Goal: Find specific page/section: Find specific page/section

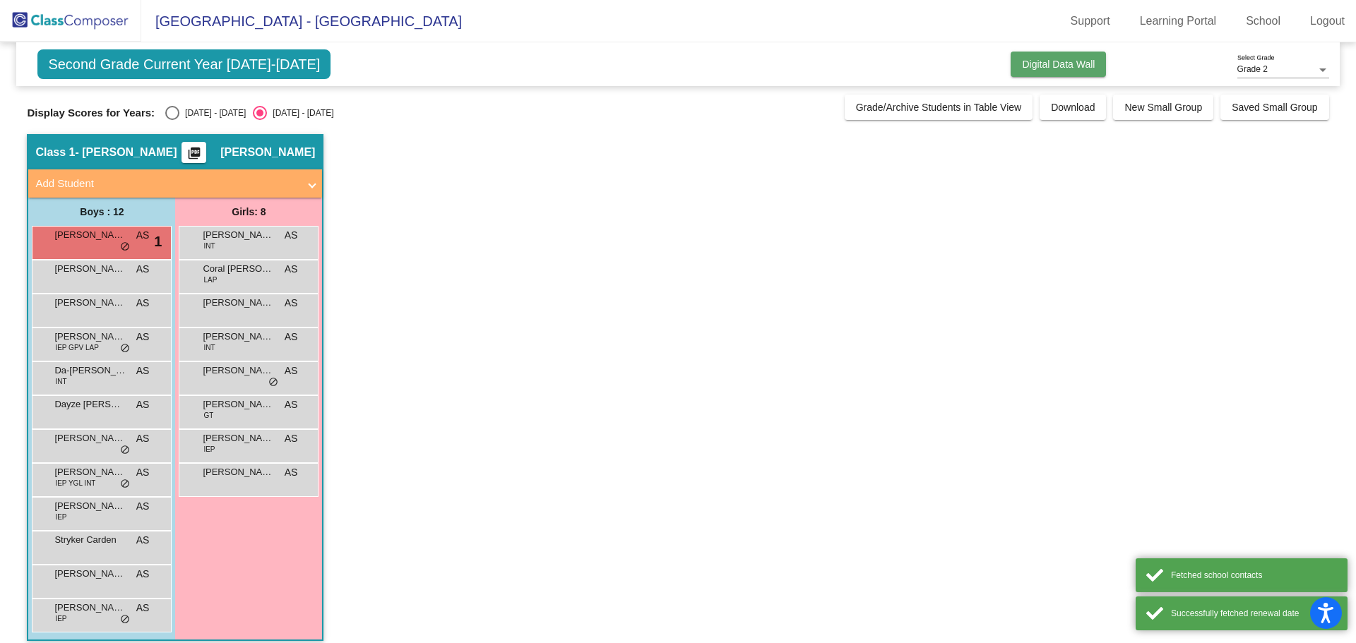
click at [1065, 65] on span "Digital Data Wall" at bounding box center [1058, 64] width 73 height 11
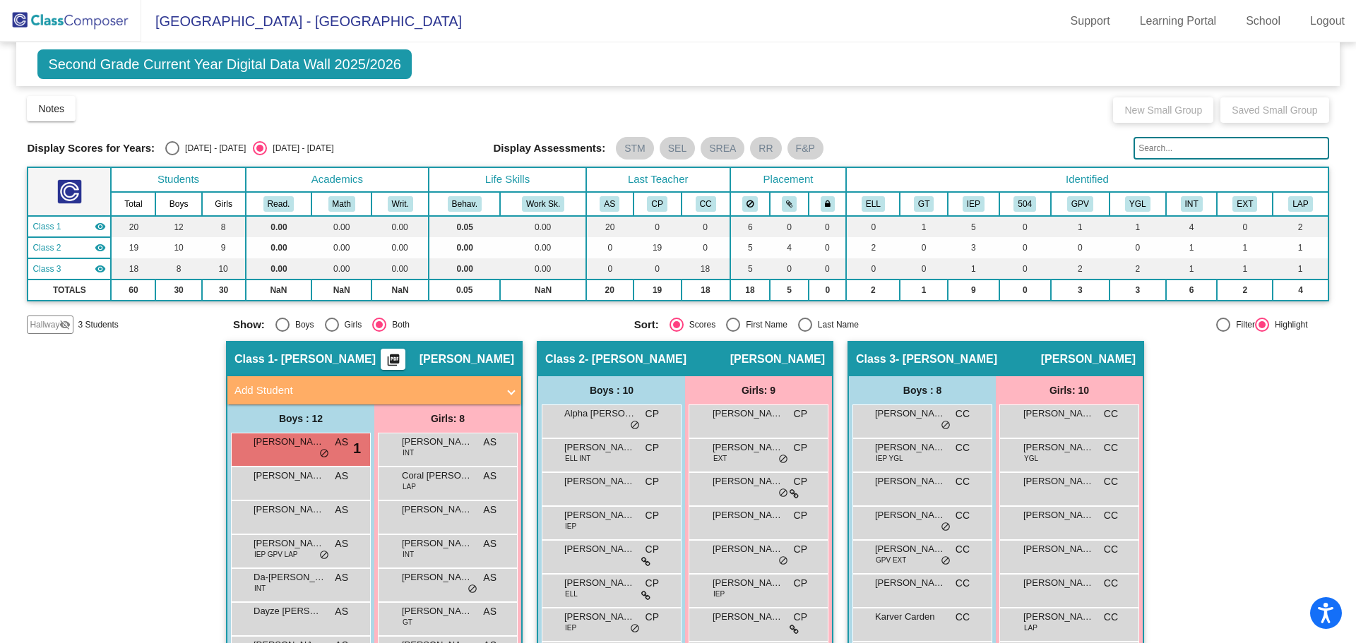
click at [200, 152] on div "[DATE] - [DATE]" at bounding box center [212, 148] width 66 height 13
click at [172, 155] on input "[DATE] - [DATE]" at bounding box center [172, 155] width 1 height 1
radio input "true"
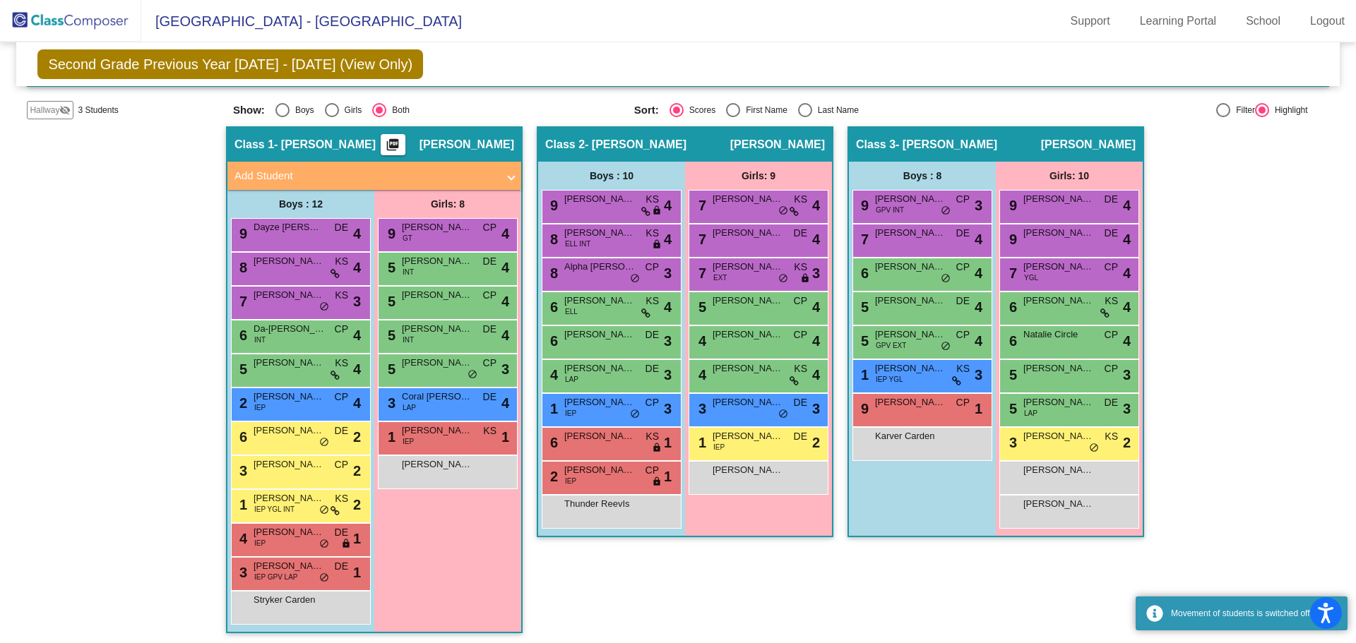
scroll to position [216, 0]
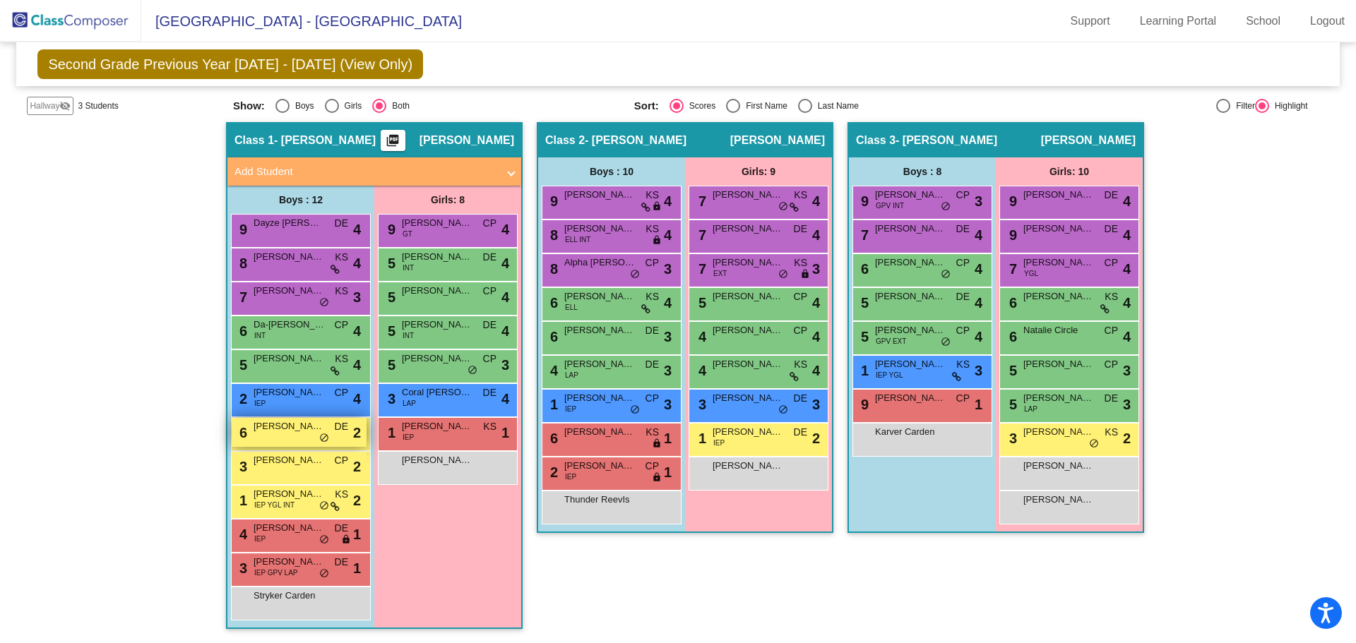
click at [268, 425] on span "[PERSON_NAME]'[PERSON_NAME]" at bounding box center [289, 427] width 71 height 14
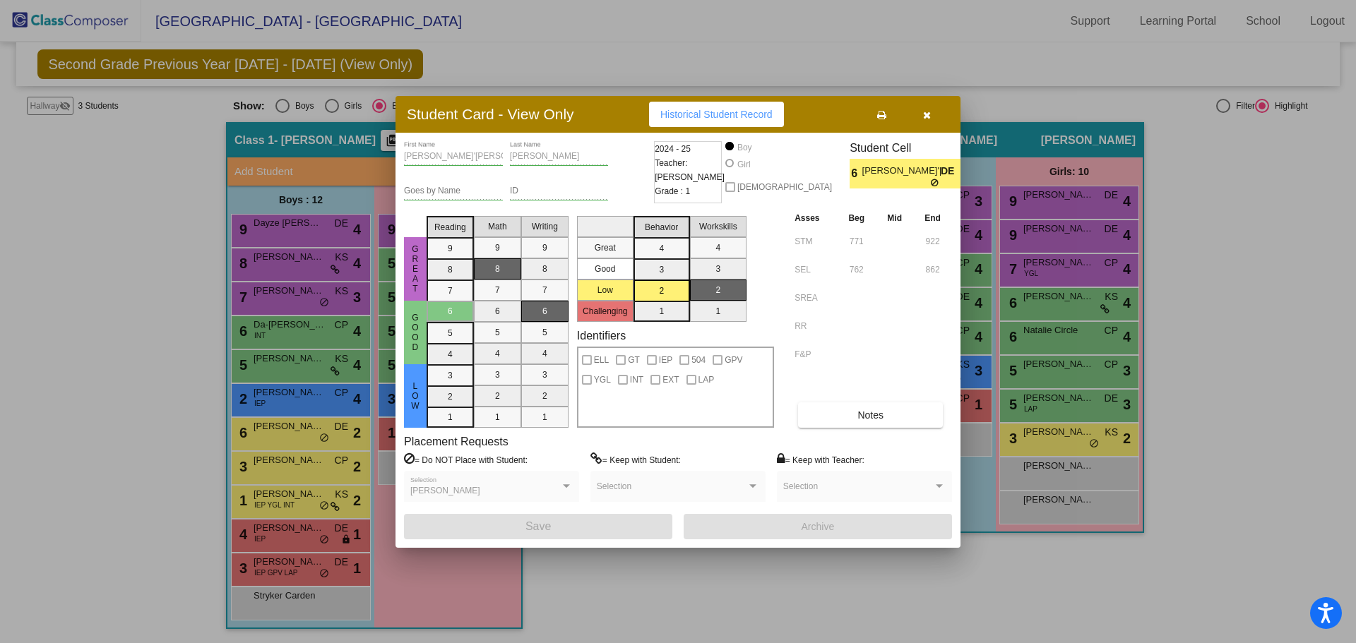
click at [268, 426] on div at bounding box center [678, 321] width 1356 height 643
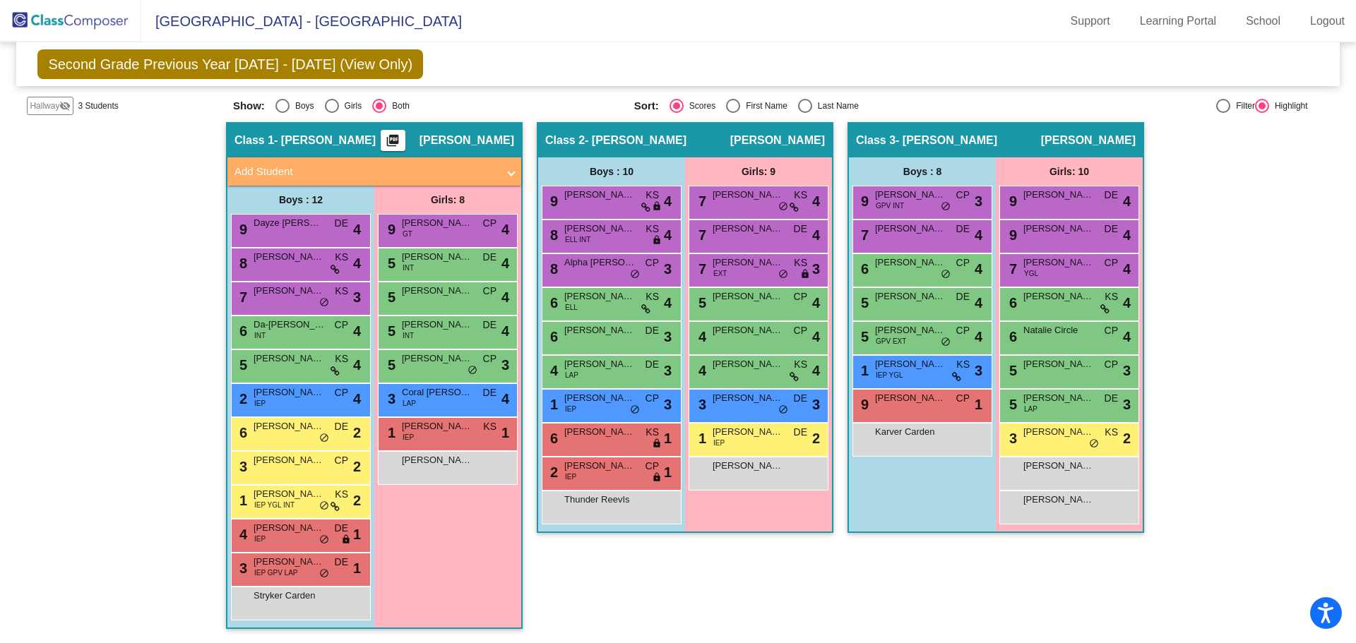
click at [1202, 208] on div "Hallway - Hallway Class picture_as_pdf Add Student First Name Last Name Student…" at bounding box center [678, 382] width 1302 height 521
